Goal: Task Accomplishment & Management: Manage account settings

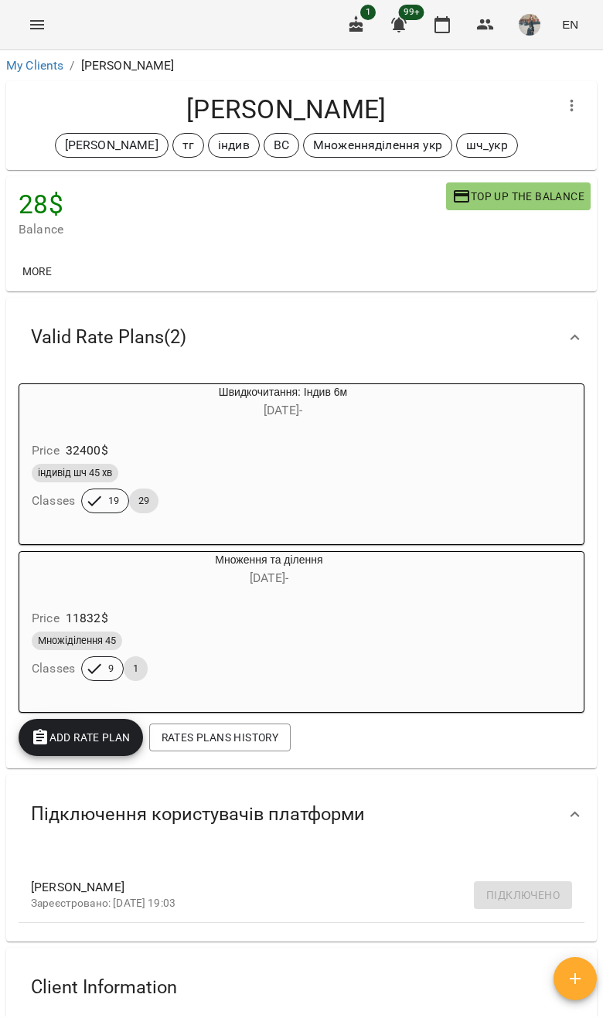
click at [21, 69] on link "My Clients" at bounding box center [34, 65] width 57 height 15
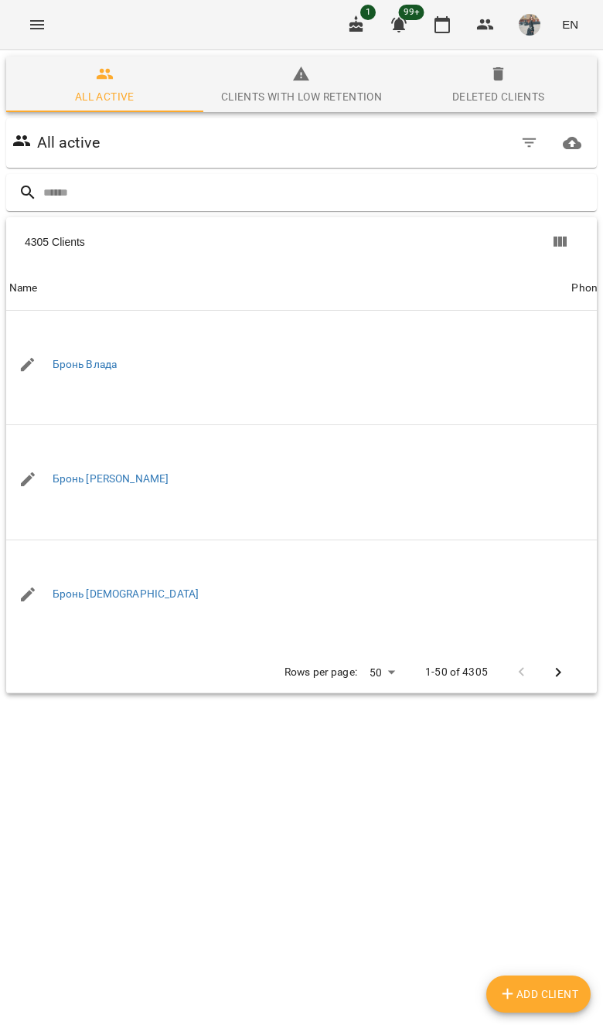
click at [399, 203] on input "text" at bounding box center [316, 193] width 547 height 26
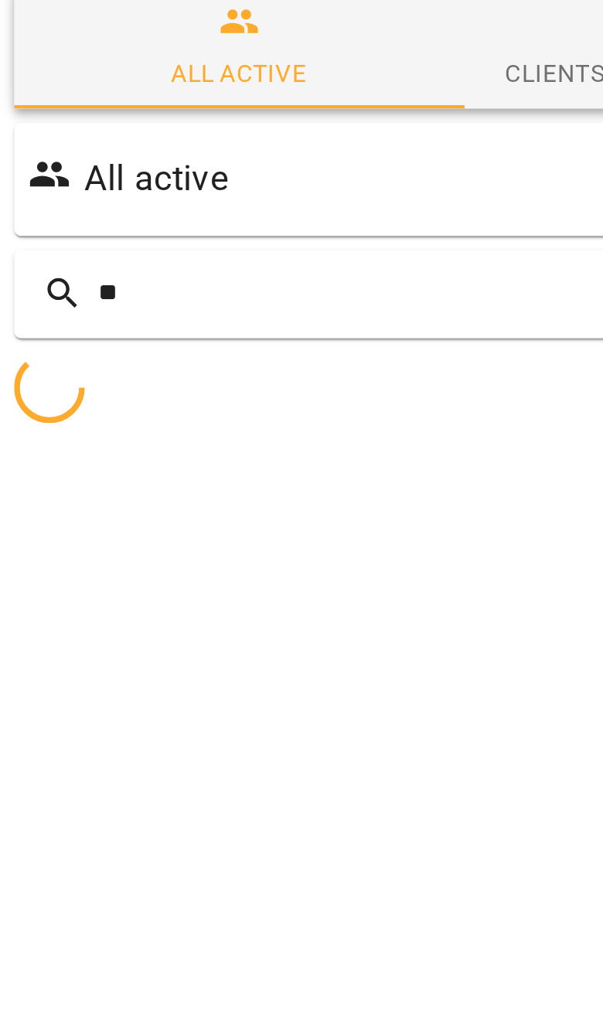
type input "*"
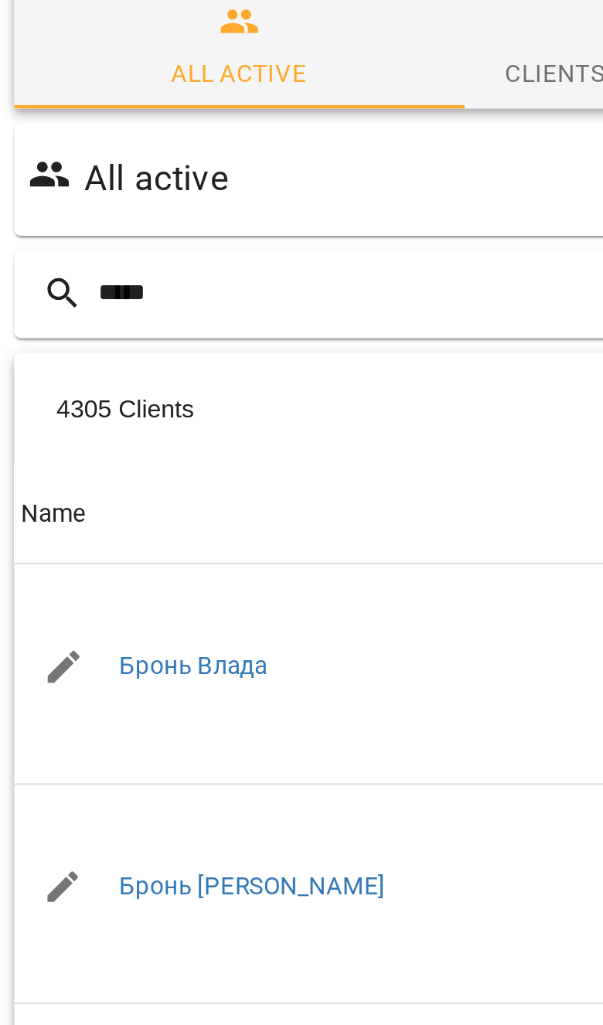
type input "*****"
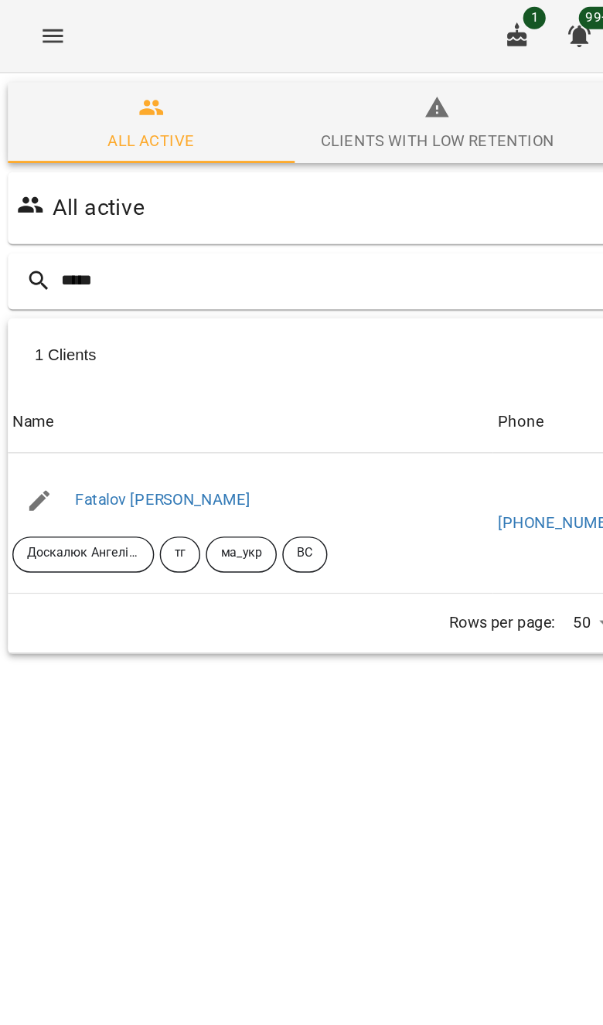
click at [119, 337] on div "Fatalov [PERSON_NAME]" at bounding box center [112, 344] width 127 height 22
click at [102, 342] on link "Fatalov [PERSON_NAME]" at bounding box center [113, 343] width 121 height 12
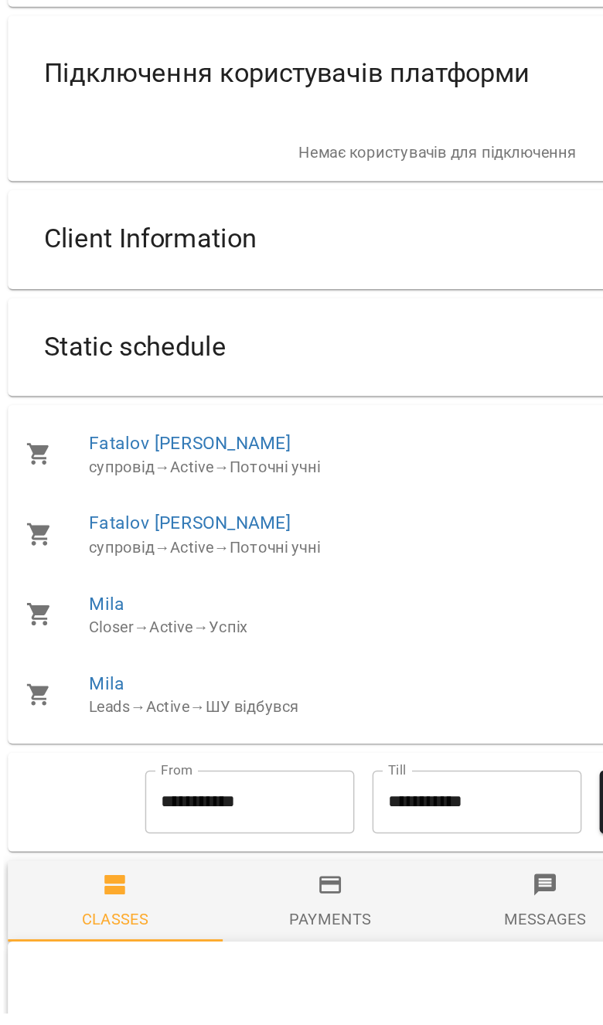
click at [360, 525] on div "Static schedule" at bounding box center [301, 558] width 591 height 67
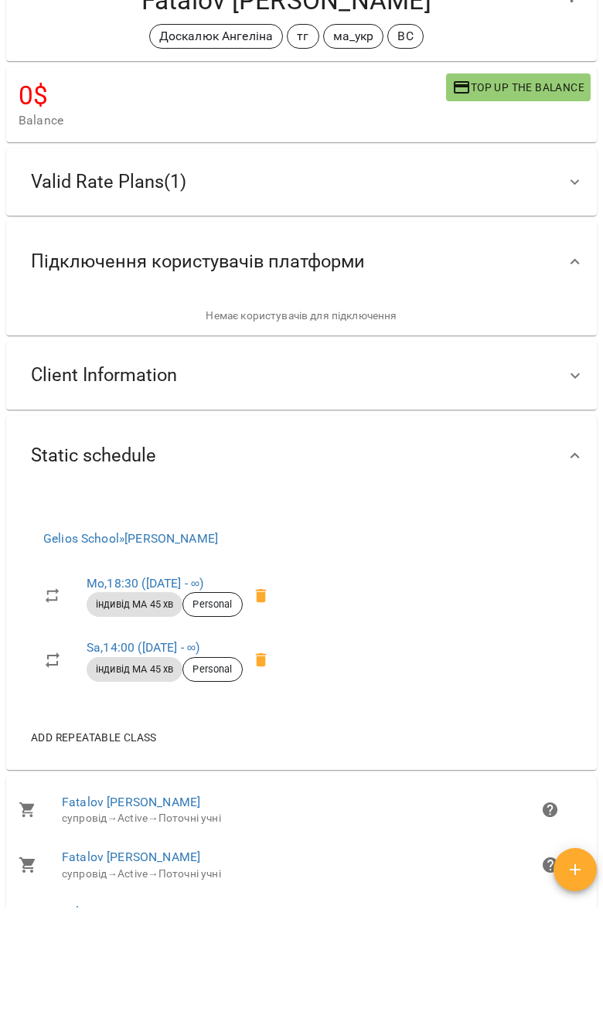
click at [29, 94] on h4 "Fatalov [PERSON_NAME]" at bounding box center [286, 110] width 535 height 32
click at [37, 133] on div "[PERSON_NAME] тг ма_укр ВС" at bounding box center [286, 145] width 535 height 25
click at [46, 133] on div "[PERSON_NAME] тг ма_укр ВС" at bounding box center [286, 145] width 535 height 25
click at [40, 133] on div "[PERSON_NAME] тг ма_укр ВС" at bounding box center [286, 145] width 535 height 25
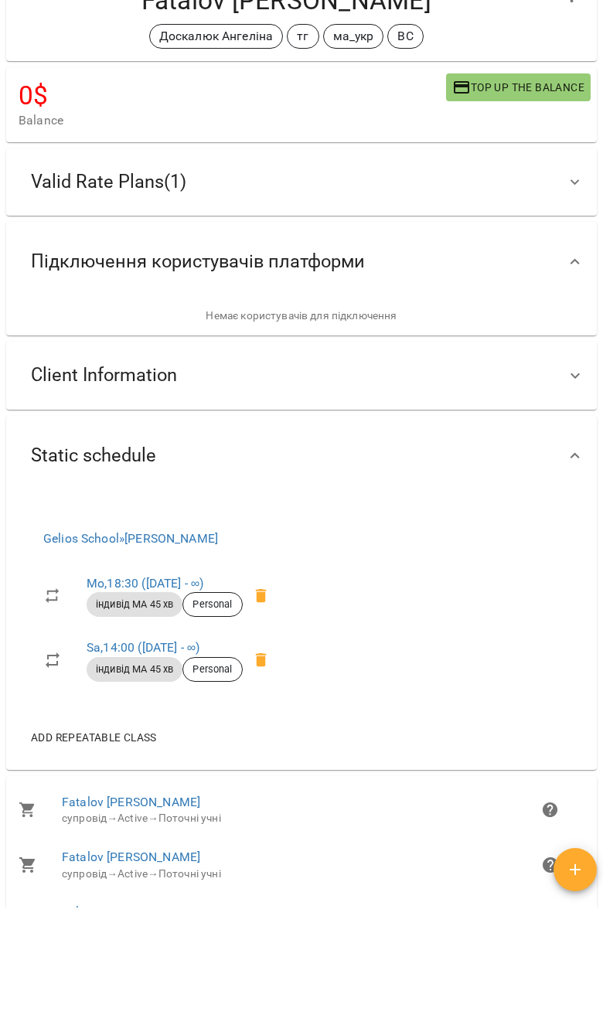
click at [22, 94] on h4 "Fatalov [PERSON_NAME]" at bounding box center [286, 110] width 535 height 32
click at [39, 133] on div "[PERSON_NAME] тг ма_укр ВС" at bounding box center [286, 145] width 535 height 25
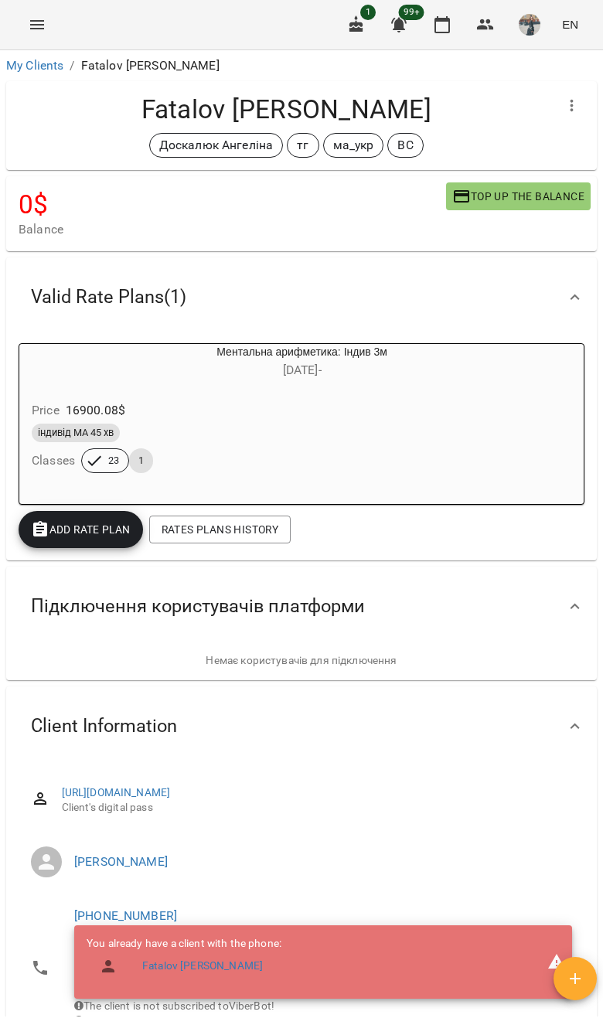
click at [24, 71] on link "My Clients" at bounding box center [34, 65] width 57 height 15
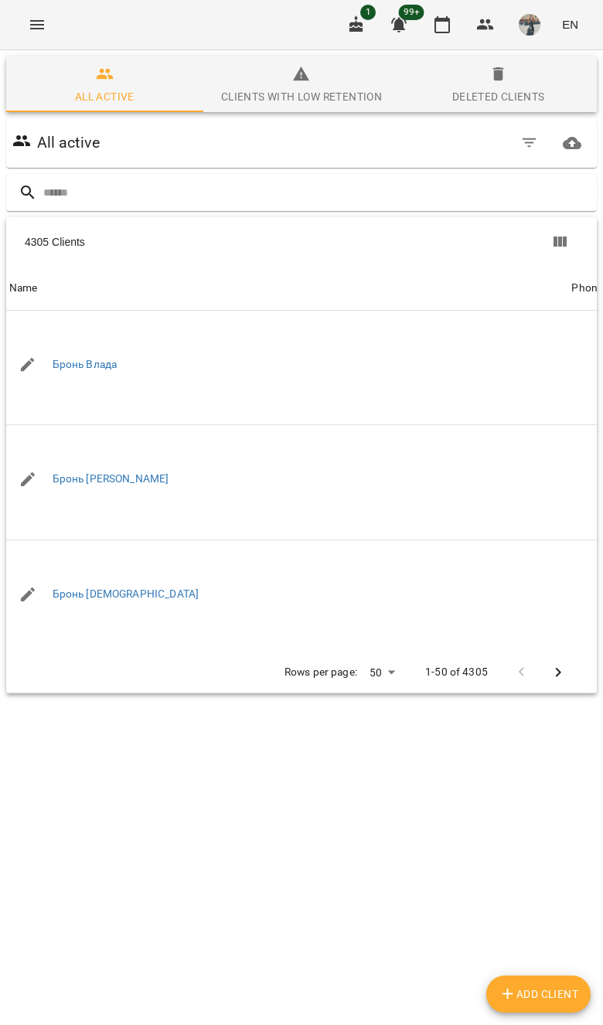
click at [407, 205] on input "text" at bounding box center [316, 193] width 547 height 26
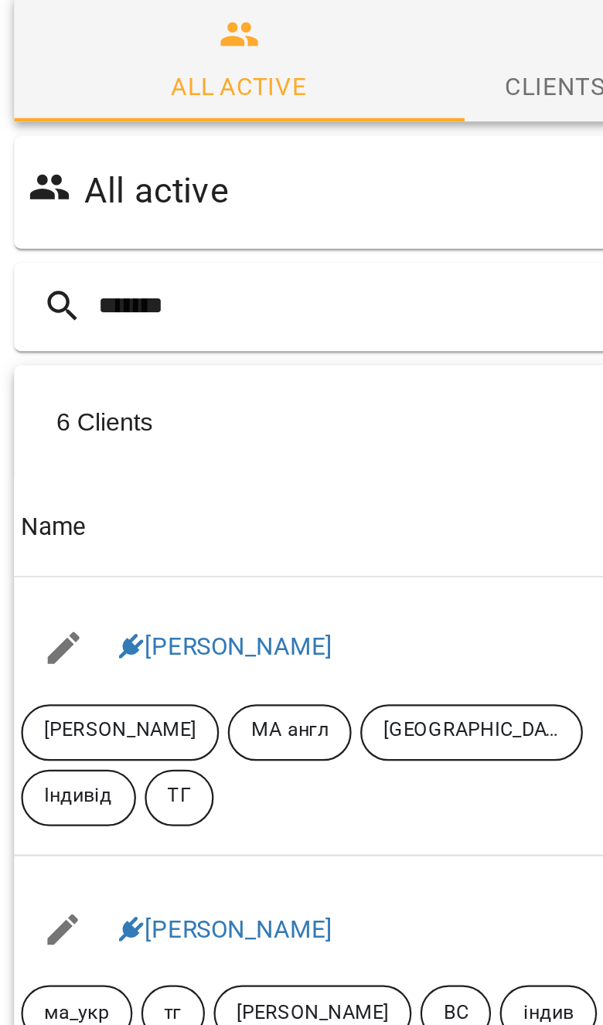
type input "*******"
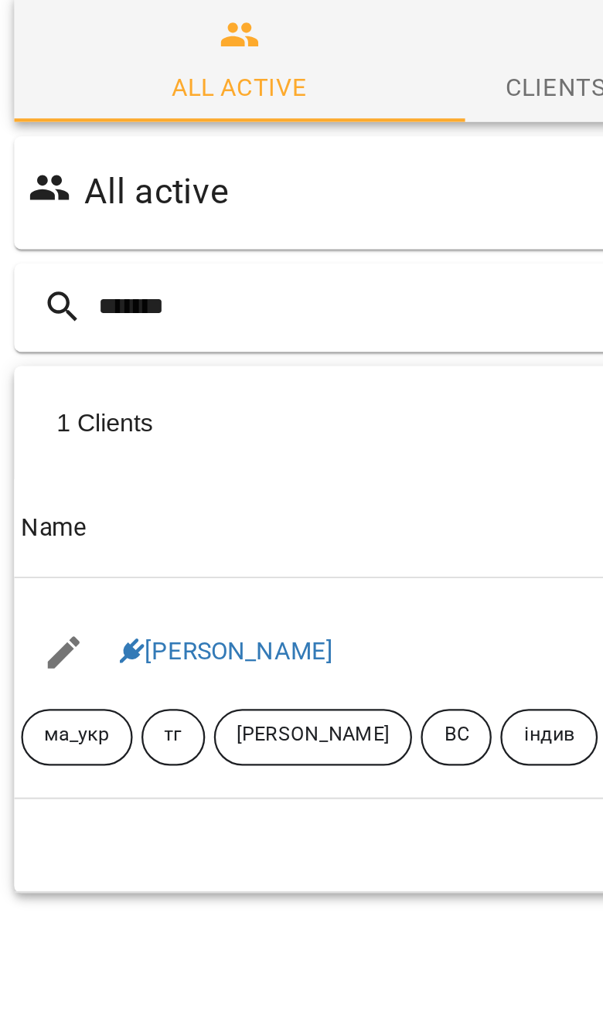
click at [107, 337] on link "Емма Яловенко" at bounding box center [100, 343] width 94 height 12
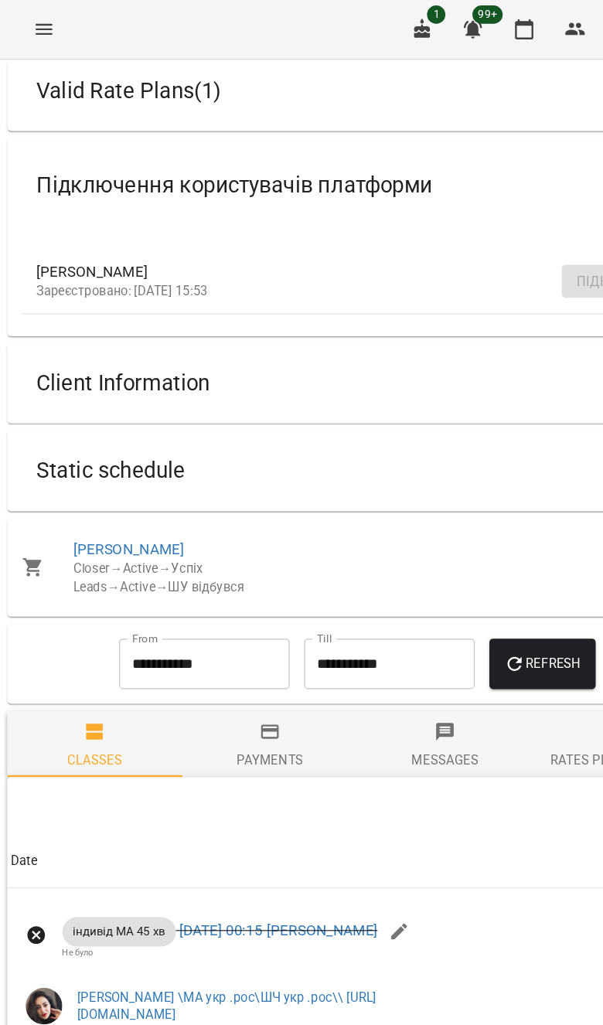
scroll to position [254, 0]
click at [456, 404] on div "Static schedule" at bounding box center [288, 398] width 538 height 49
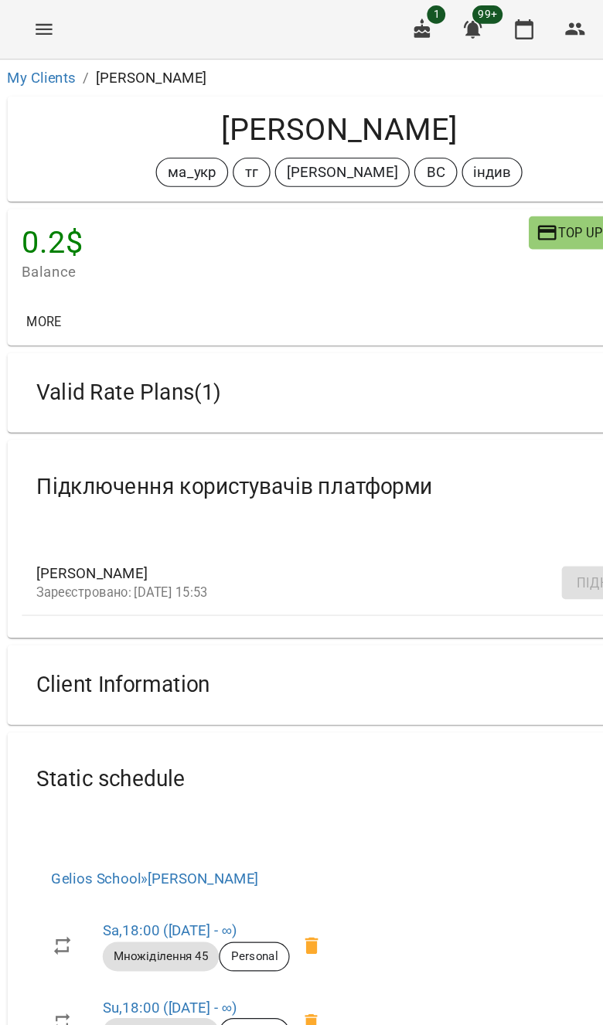
scroll to position [0, 0]
click at [343, 581] on div "Client Information" at bounding box center [288, 578] width 538 height 49
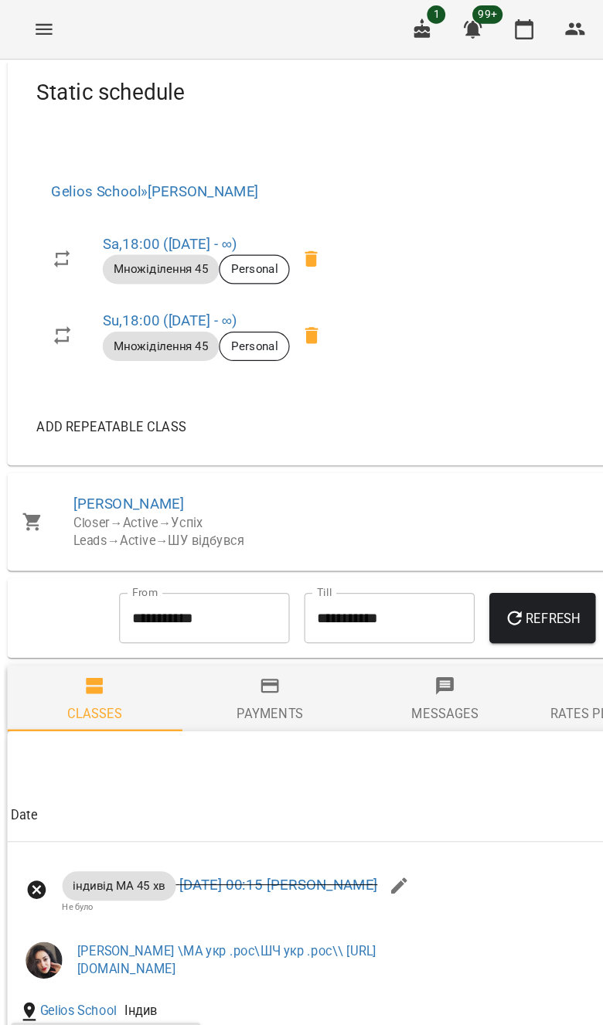
scroll to position [1441, 0]
